Goal: Transaction & Acquisition: Subscribe to service/newsletter

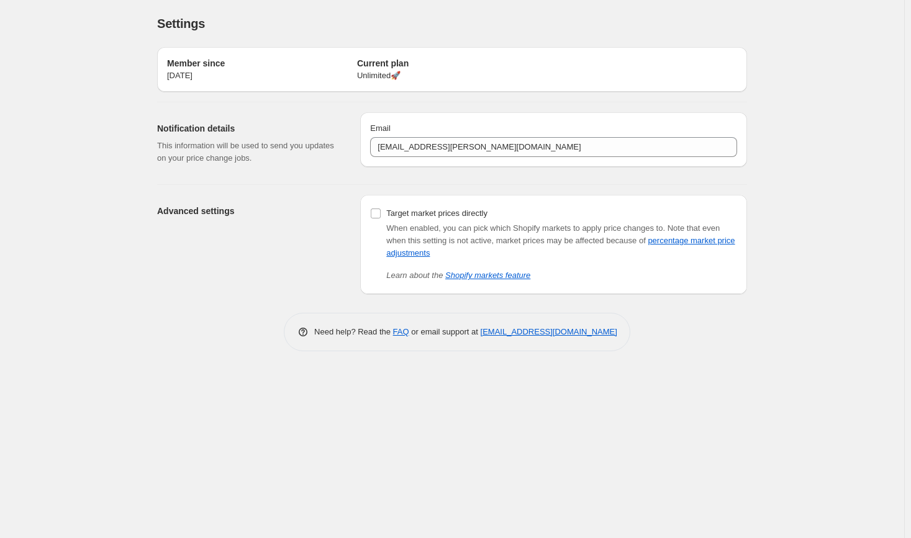
click at [372, 60] on h2 "Current plan" at bounding box center [452, 63] width 190 height 12
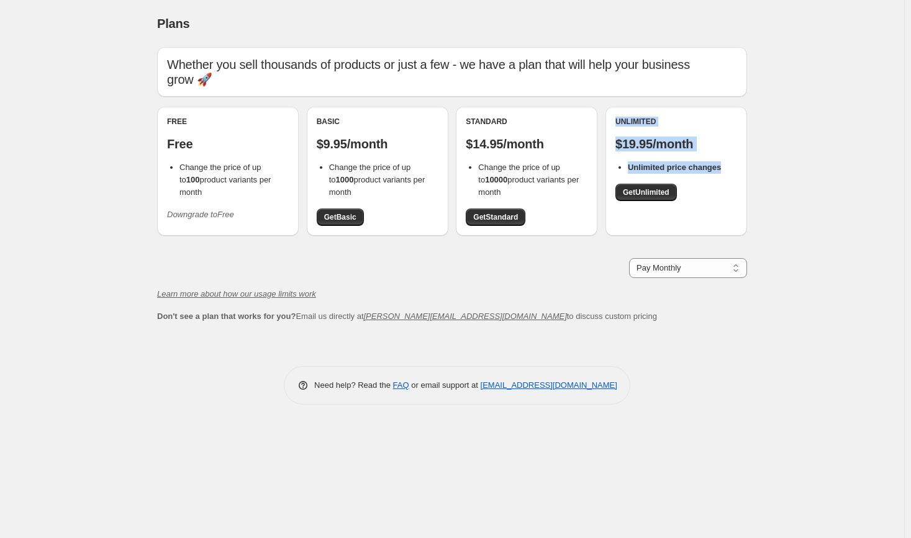
drag, startPoint x: 616, startPoint y: 126, endPoint x: 744, endPoint y: 166, distance: 134.1
click at [744, 166] on div "Unlimited $19.95/month Unlimited price changes Get Unlimited" at bounding box center [676, 171] width 142 height 129
click at [736, 166] on li "Unlimited price changes" at bounding box center [682, 167] width 109 height 12
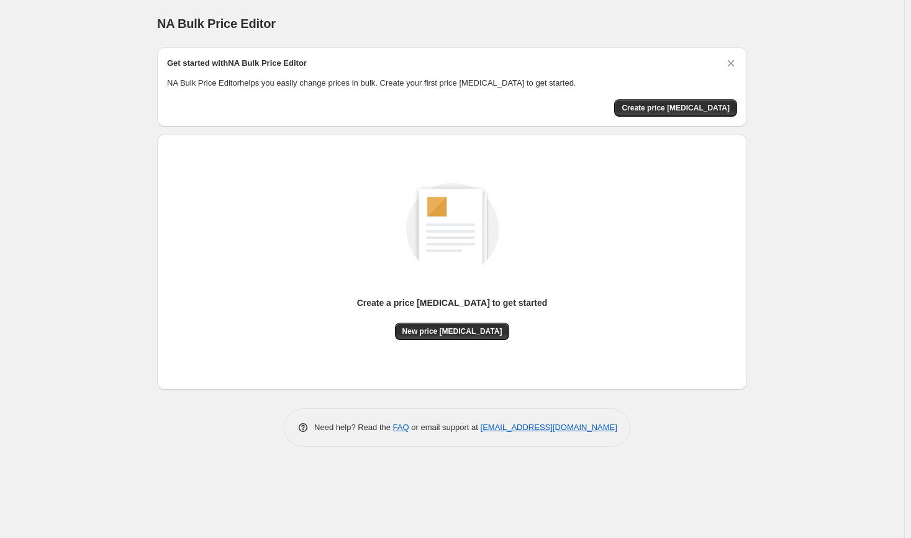
click at [328, 2] on div "NA Bulk Price Editor. This page is ready NA Bulk Price Editor" at bounding box center [452, 23] width 590 height 47
